Goal: Task Accomplishment & Management: Manage account settings

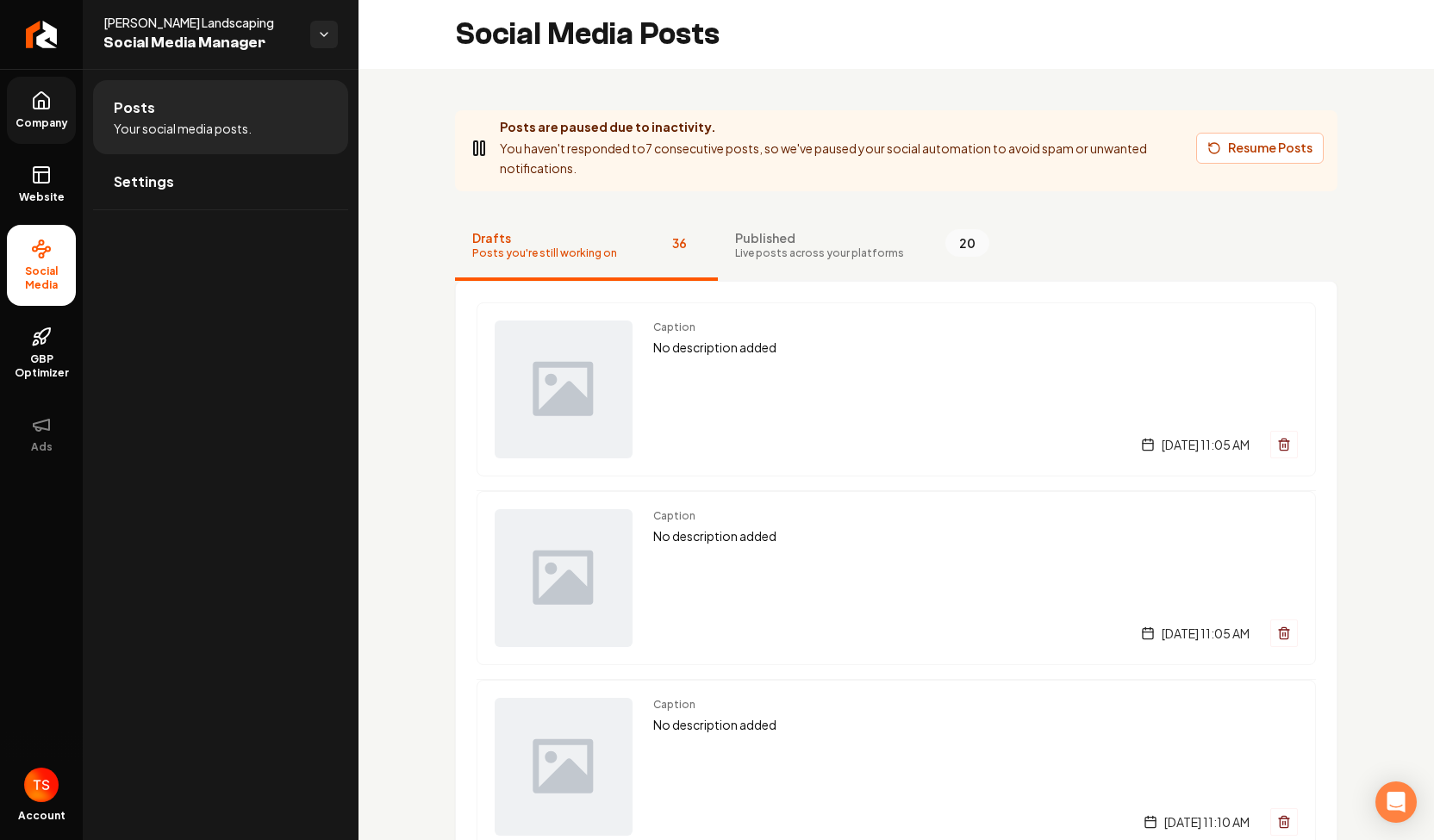
click at [40, 119] on span "Company" at bounding box center [41, 122] width 66 height 14
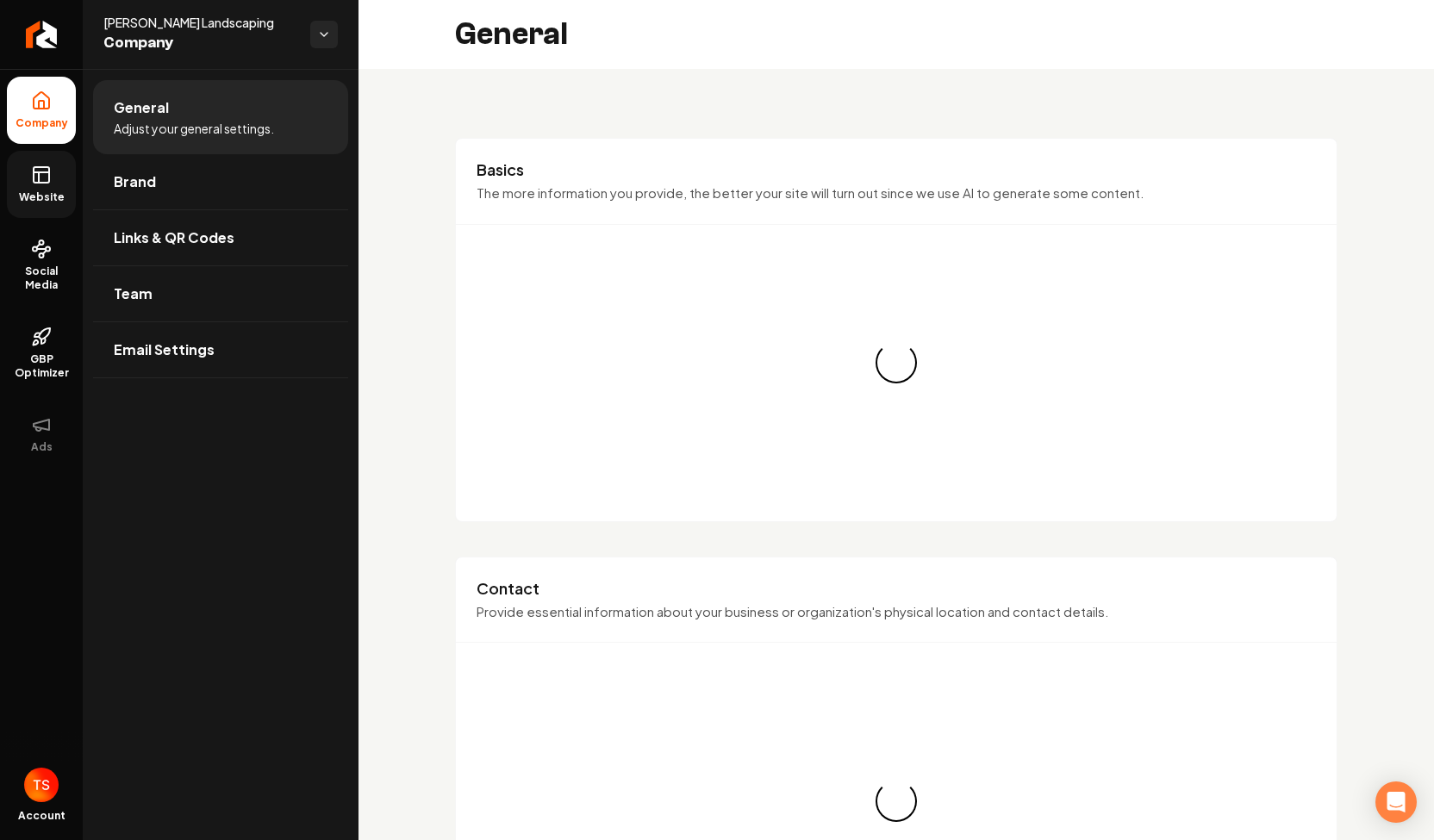
click at [38, 191] on span "Website" at bounding box center [41, 197] width 59 height 14
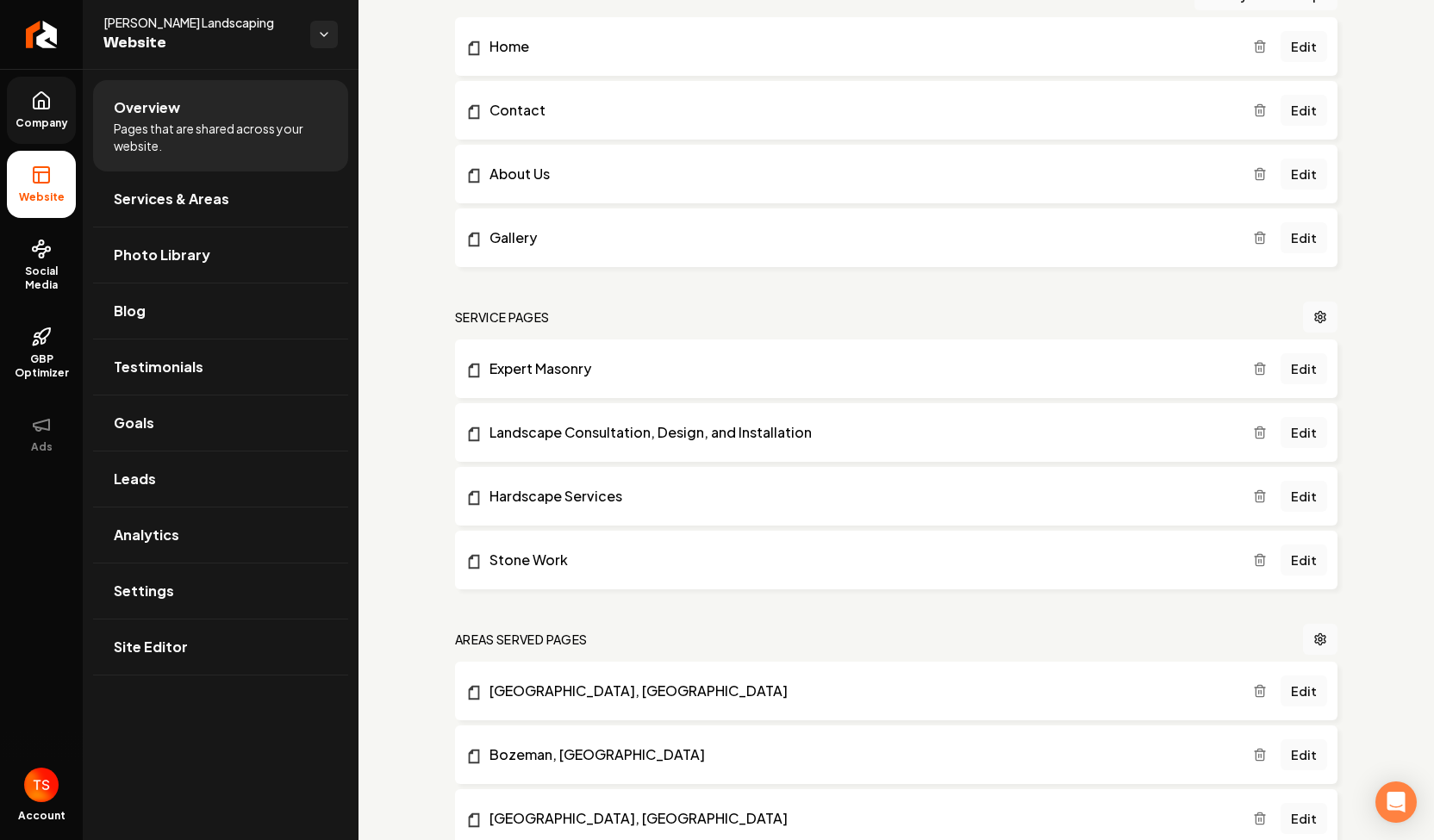
scroll to position [167, 0]
click at [1296, 439] on link "Edit" at bounding box center [1303, 431] width 46 height 31
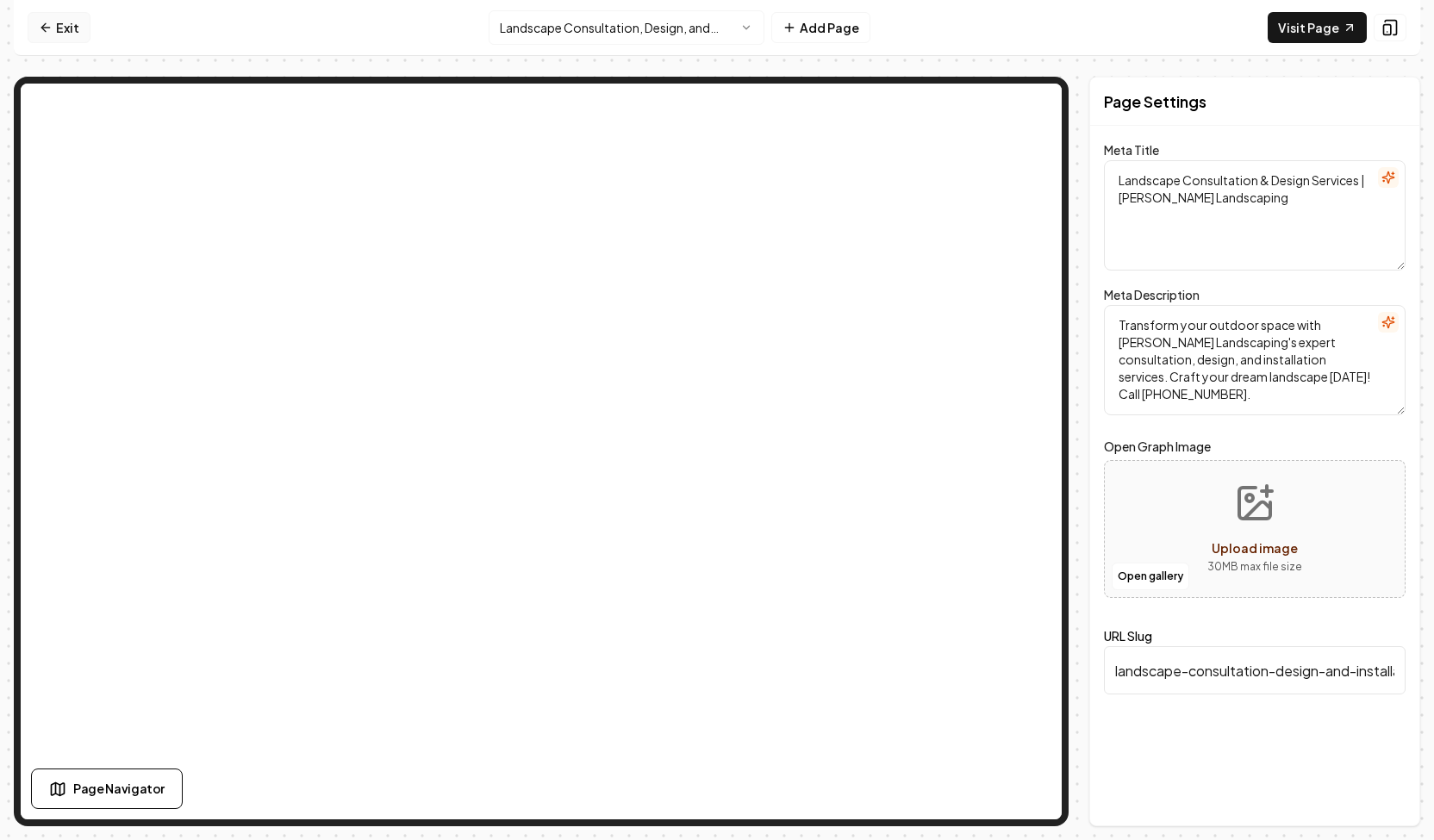
click at [55, 26] on link "Exit" at bounding box center [58, 27] width 63 height 31
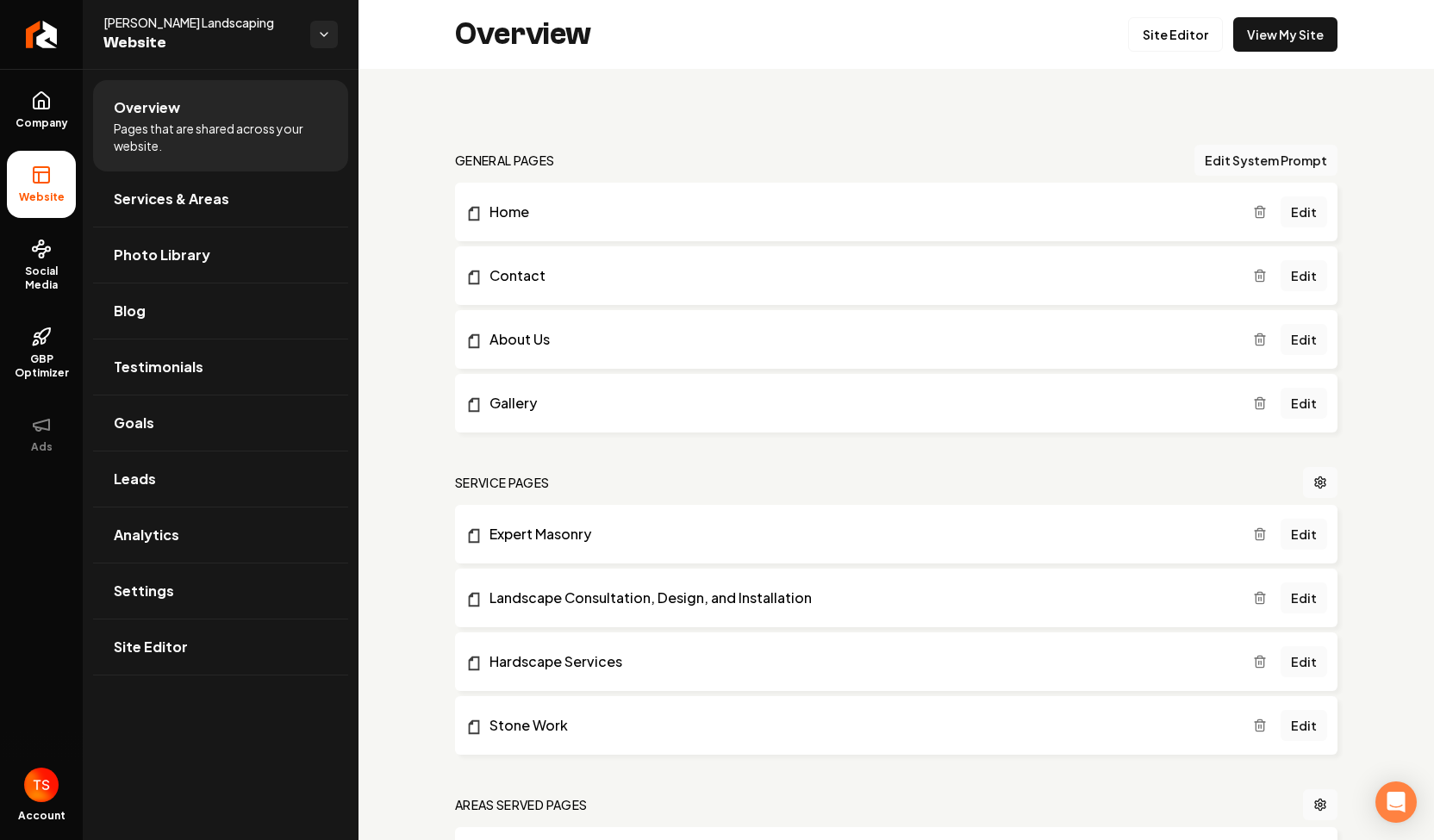
click at [1253, 595] on icon "Main content area" at bounding box center [1260, 597] width 14 height 14
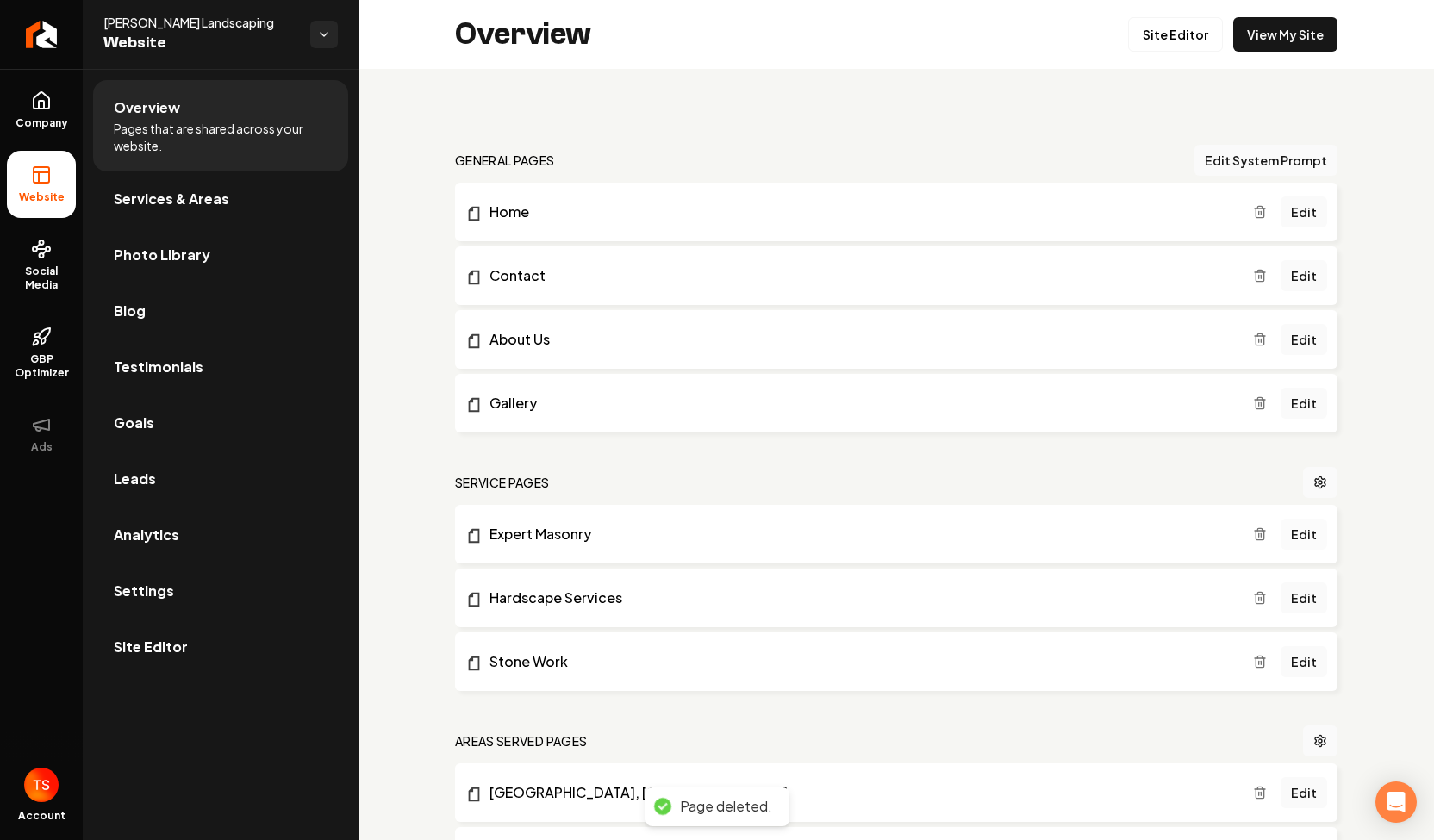
click at [1297, 539] on link "Edit" at bounding box center [1303, 534] width 46 height 31
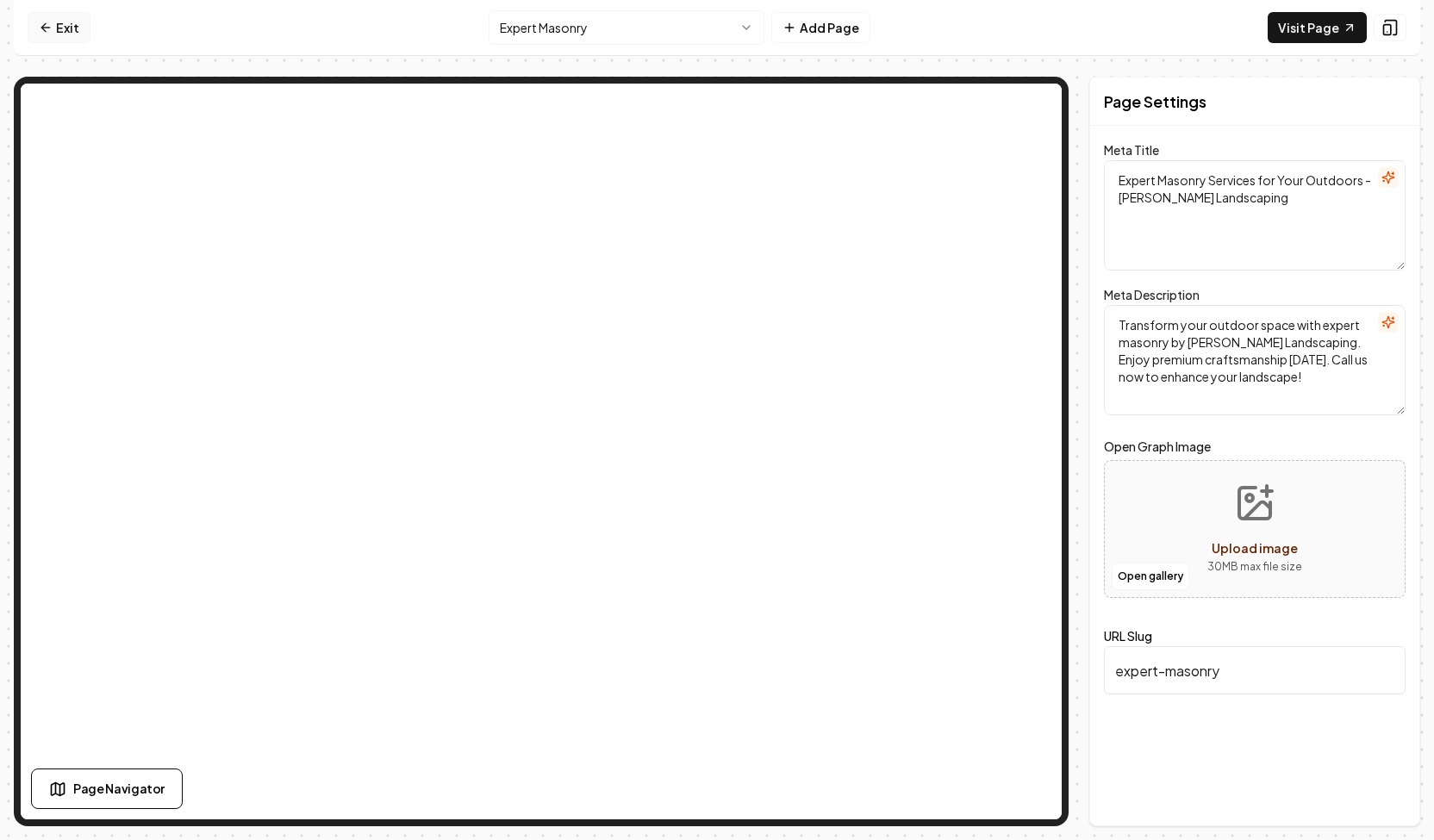
click at [49, 32] on icon at bounding box center [45, 27] width 14 height 14
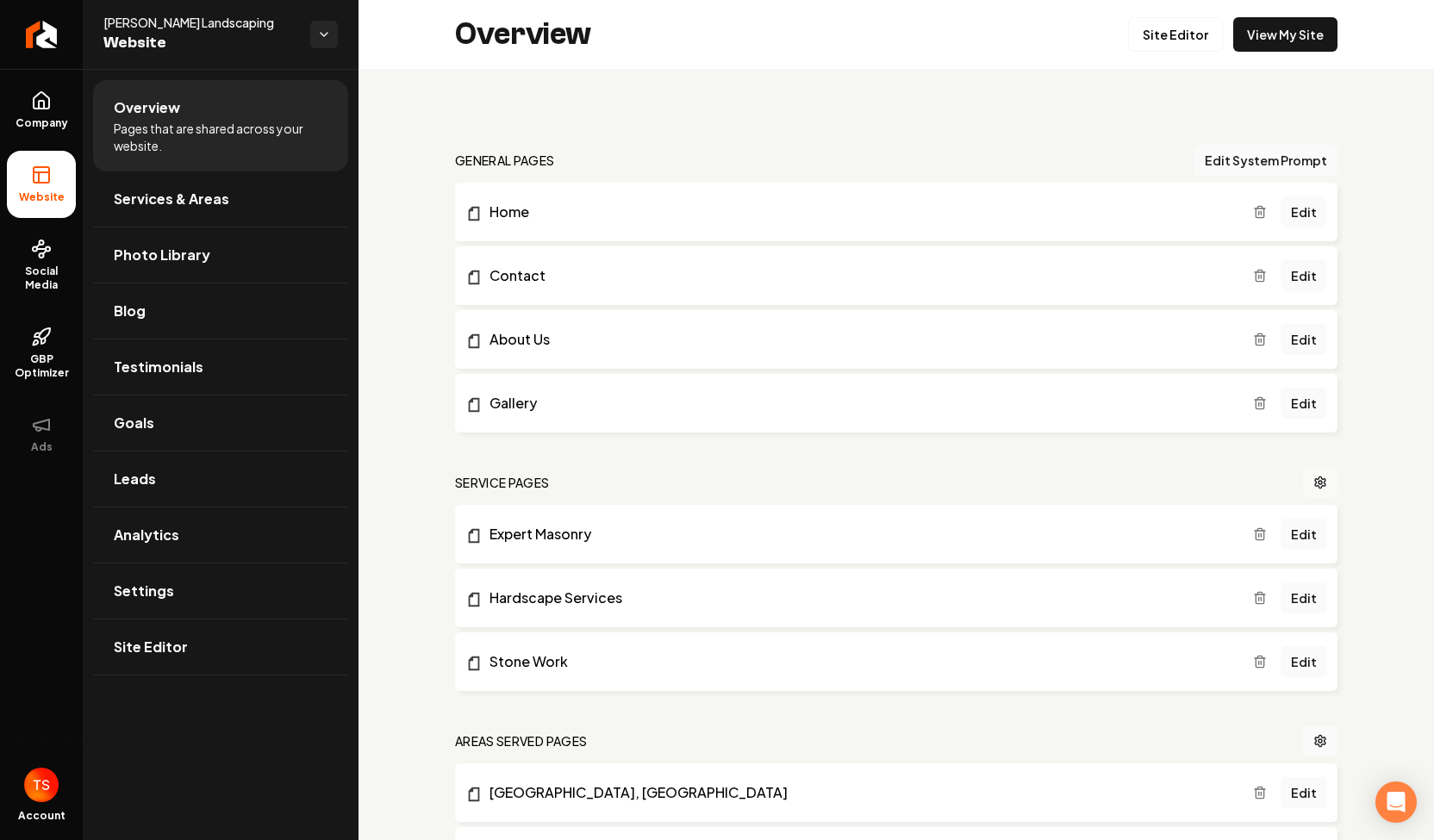
click at [1303, 480] on link "Main content area" at bounding box center [1320, 482] width 35 height 31
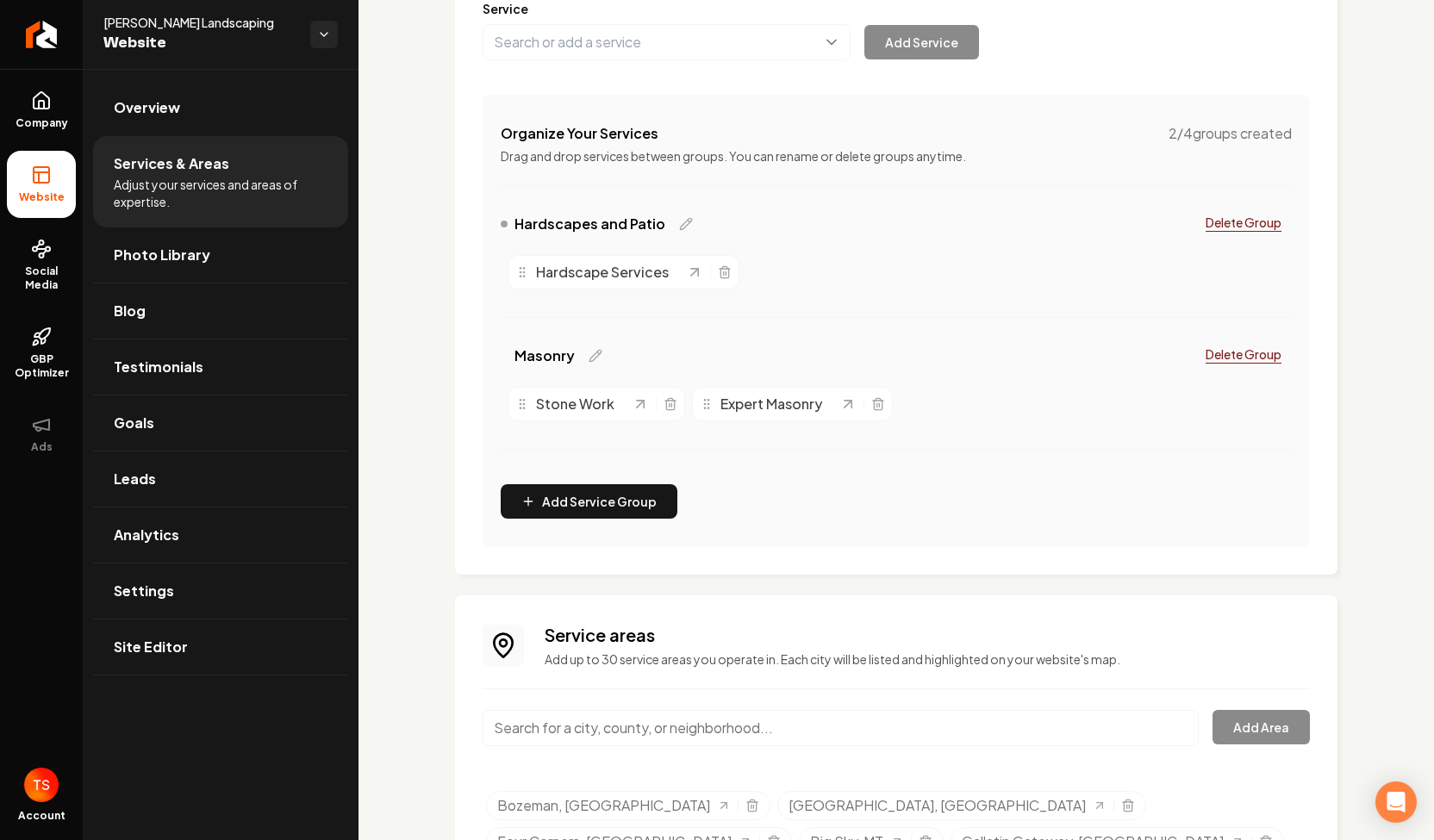
scroll to position [244, 0]
click at [410, 509] on div "Services Provided Select from the recommended services or add your own and choo…" at bounding box center [895, 413] width 1075 height 1177
